Goal: Transaction & Acquisition: Purchase product/service

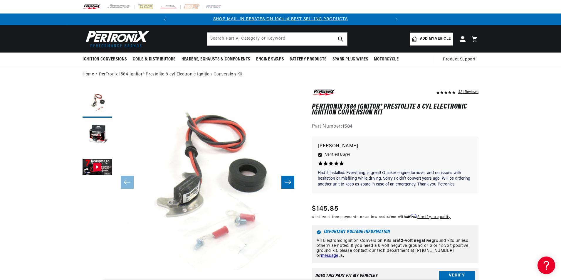
click at [426, 41] on span "Add my vehicle" at bounding box center [435, 39] width 31 height 6
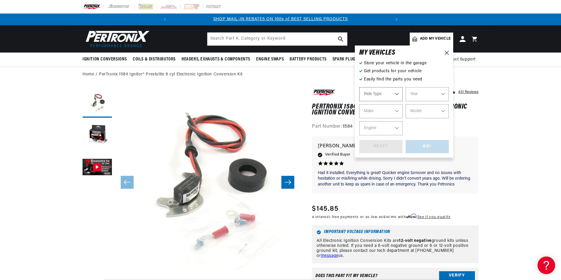
select select "Automotive"
click at [421, 94] on select "Year 2022 2021 2020 2019 2018 2017 2016 2015 2014 2013 2012 2011 2010 2009 2008…" at bounding box center [426, 94] width 43 height 14
select select "1962"
click at [405, 87] on select "Year 2022 2021 2020 2019 2018 2017 2016 2015 2014 2013 2012 2011 2010 2009 2008…" at bounding box center [426, 94] width 43 height 14
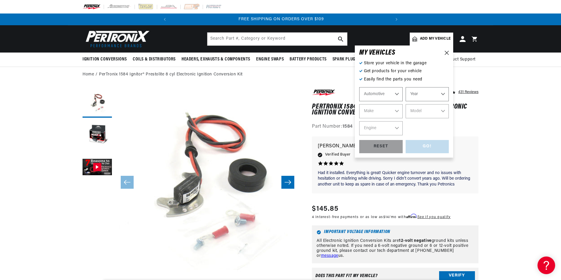
select select "1962"
click at [397, 112] on select "Make Alfa Romeo American Motors Aston Martin Austin Austin Healey Bentley Buick…" at bounding box center [380, 111] width 43 height 14
select select "Studebaker"
click at [359, 104] on select "Make Alfa Romeo American Motors Aston Martin Austin Austin Healey Bentley Buick…" at bounding box center [380, 111] width 43 height 14
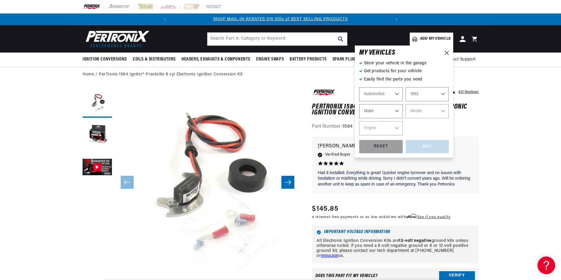
select select "Studebaker"
click at [431, 114] on select "Model Champ Gran Hawk Lark" at bounding box center [426, 111] width 43 height 14
select select "Lark"
click at [405, 104] on select "Model Champ Gran Hawk Lark" at bounding box center [426, 111] width 43 height 14
select select "Lark"
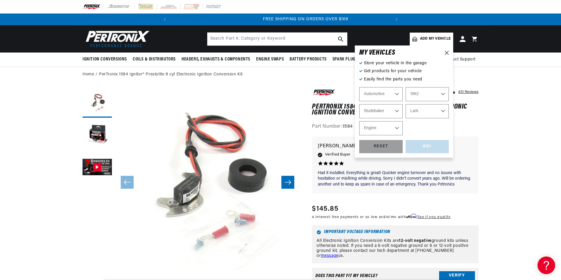
scroll to position [0, 219]
click at [396, 124] on select "Engine 2.8L 4.2L 4.7L 5.0L" at bounding box center [380, 128] width 43 height 14
select select "2.8L"
click at [359, 121] on select "Engine 2.8L 4.2L 4.7L 5.0L" at bounding box center [380, 128] width 43 height 14
select select "2.8L"
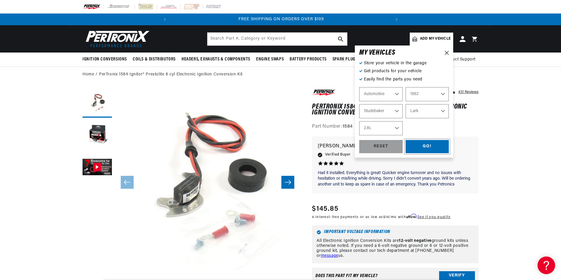
click at [418, 144] on div "GO!" at bounding box center [426, 146] width 43 height 13
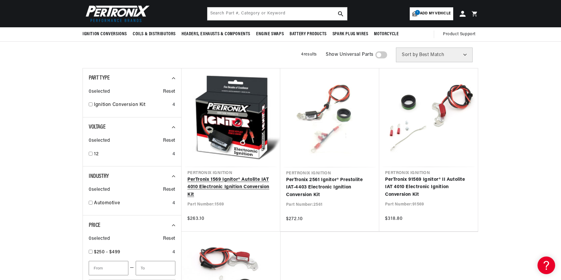
click at [220, 183] on link "PerTronix 1569 Ignitor® Autolite IAT 4010 Electronic Ignition Conversion Kit" at bounding box center [230, 187] width 87 height 23
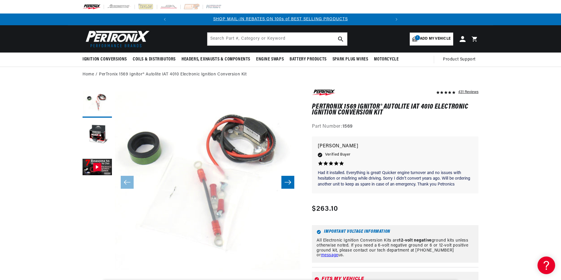
scroll to position [119, 0]
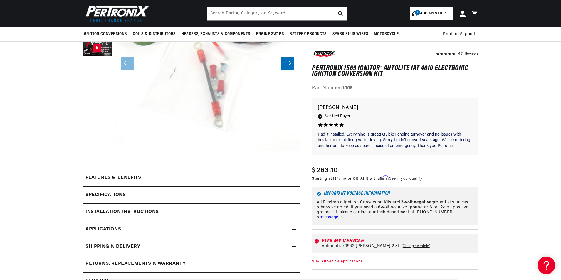
drag, startPoint x: 312, startPoint y: 66, endPoint x: 382, endPoint y: 75, distance: 70.1
click at [382, 75] on h1 "PerTronix 1569 Ignitor® Autolite IAT 4010 Electronic Ignition Conversion Kit" at bounding box center [395, 71] width 166 height 12
copy h1 "PerTronix 1569 Ignitor® Autolite IAT 4010 Electronic Ignition Conversion Kit"
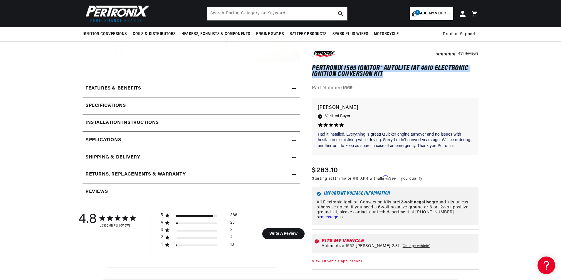
scroll to position [0, 219]
click at [96, 141] on span "Applications" at bounding box center [103, 140] width 36 height 8
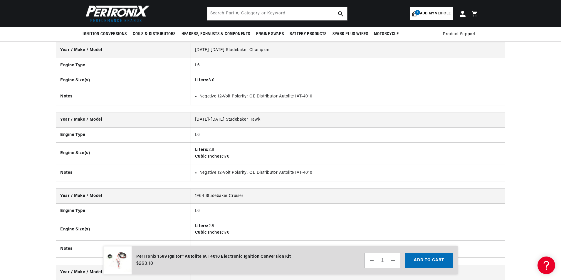
scroll to position [0, 219]
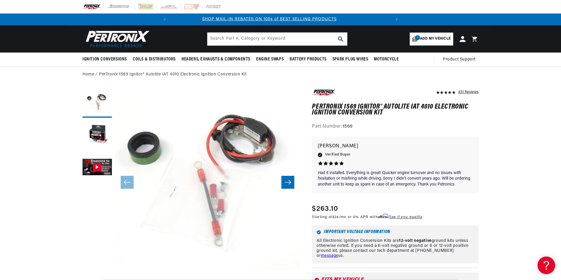
scroll to position [0, 0]
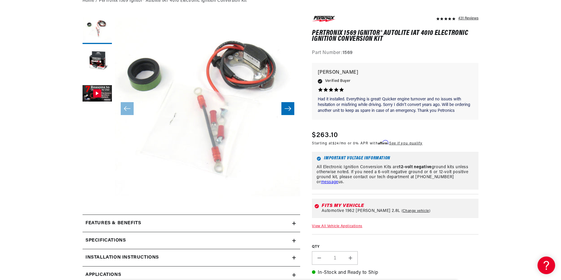
scroll to position [208, 0]
